Goal: Information Seeking & Learning: Compare options

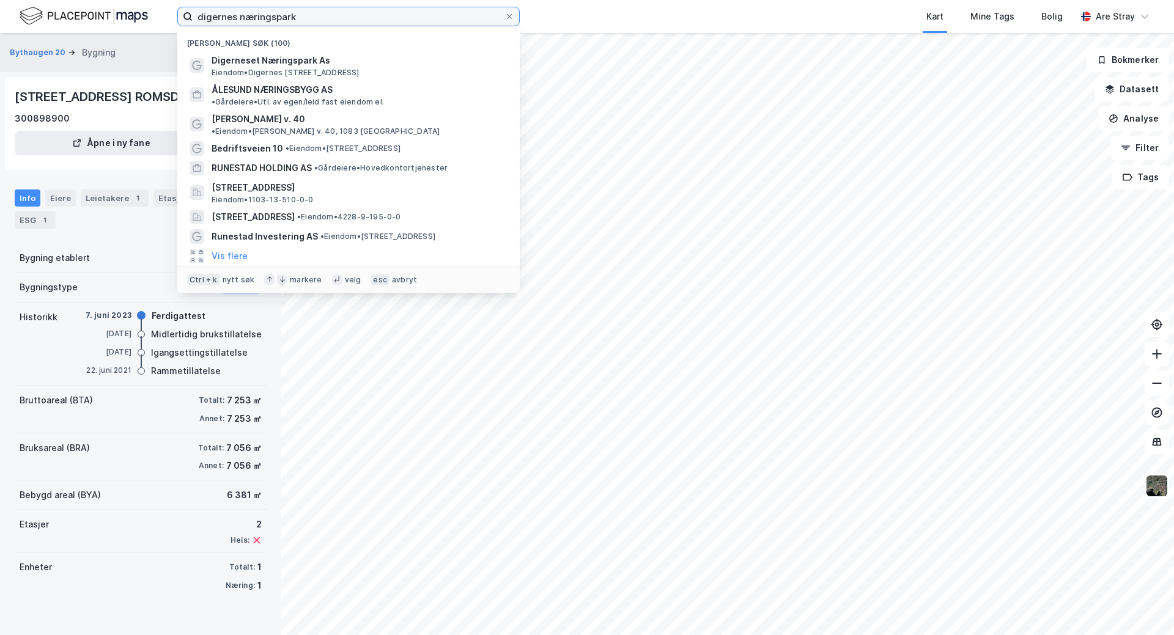
drag, startPoint x: 298, startPoint y: 18, endPoint x: 37, endPoint y: 1, distance: 261.6
click at [37, 1] on div "digernes næringspark [GEOGRAPHIC_DATA] (100) Digerneset Næringspark As Eiendom …" at bounding box center [587, 16] width 1174 height 33
paste input
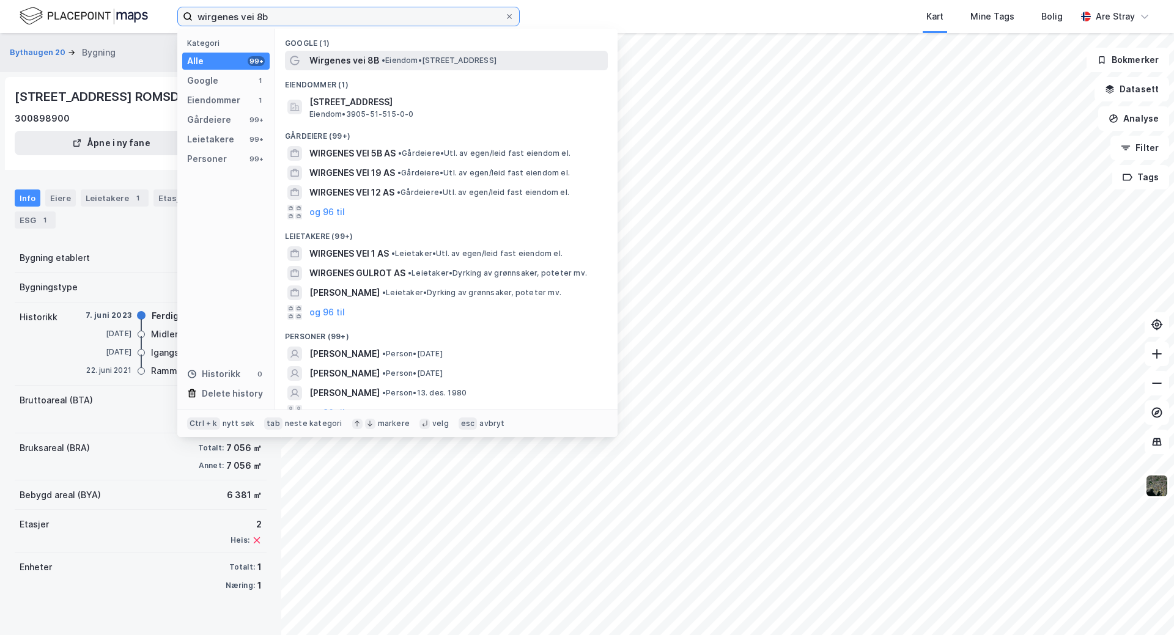
type input "wirgenes vei 8b"
click at [353, 64] on span "Wirgenes vei 8B" at bounding box center [344, 60] width 70 height 15
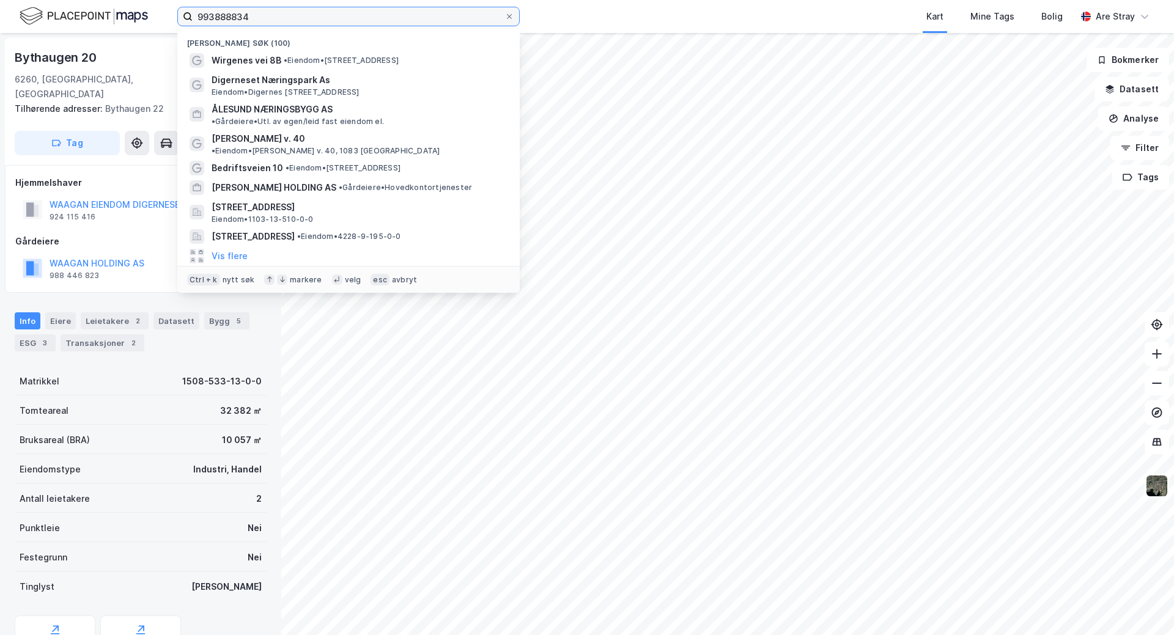
click at [273, 9] on input "993888834" at bounding box center [349, 16] width 312 height 18
drag, startPoint x: 64, startPoint y: -4, endPoint x: 50, endPoint y: -6, distance: 14.9
click at [50, 0] on html "993888834 Nylige søk (100) Wirgenes vei 8B • Eiendom • Wirgenes vei 8B, 3157 Ba…" at bounding box center [587, 317] width 1174 height 635
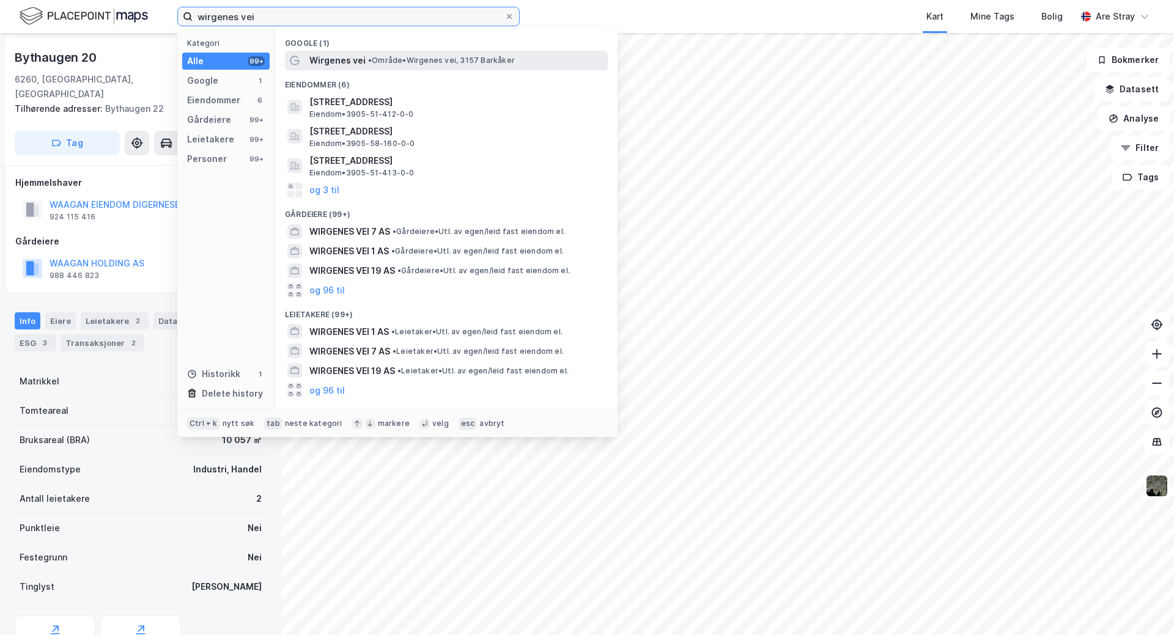
type input "wirgenes vei"
click at [336, 59] on span "Wirgenes vei" at bounding box center [337, 60] width 56 height 15
